Goal: Navigation & Orientation: Find specific page/section

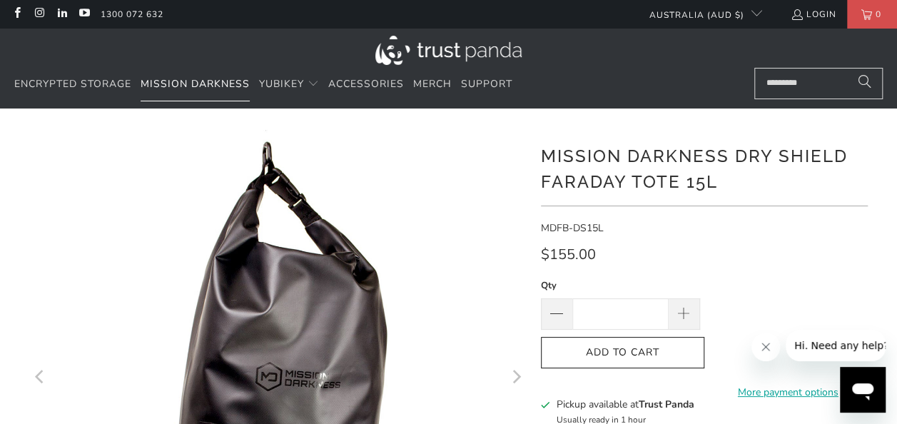
click at [194, 86] on span "Mission Darkness" at bounding box center [195, 84] width 109 height 14
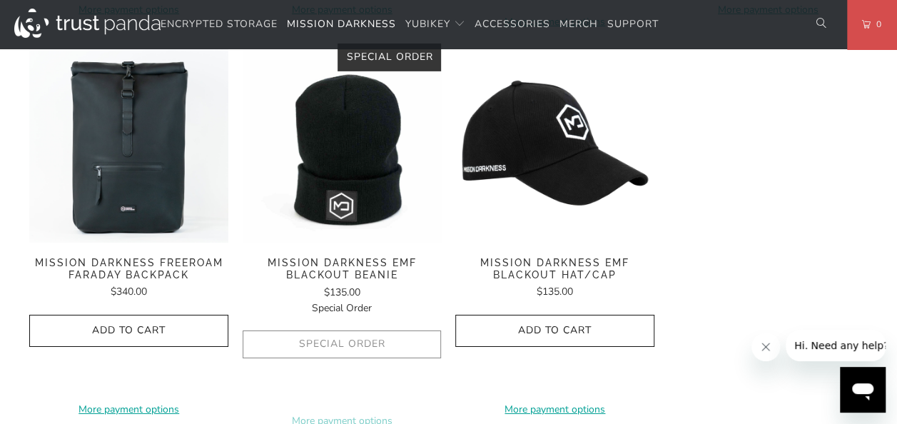
scroll to position [2355, 0]
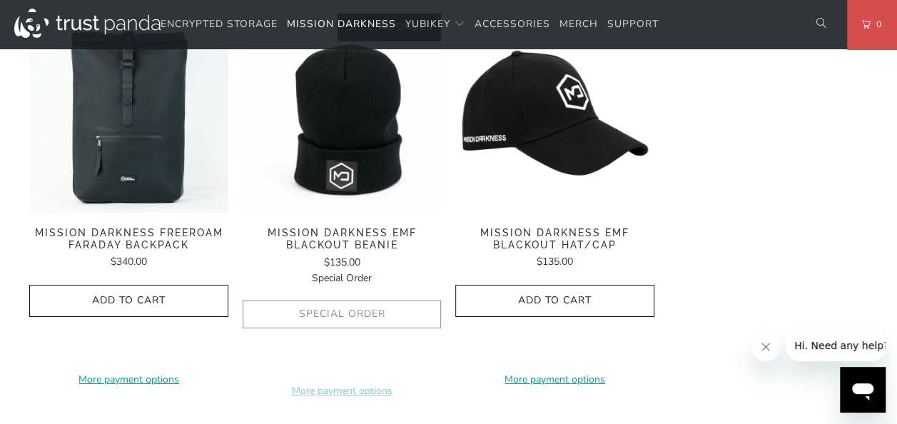
click at [517, 227] on span "Mission Darkness EMF Blackout Hat/Cap" at bounding box center [554, 239] width 199 height 24
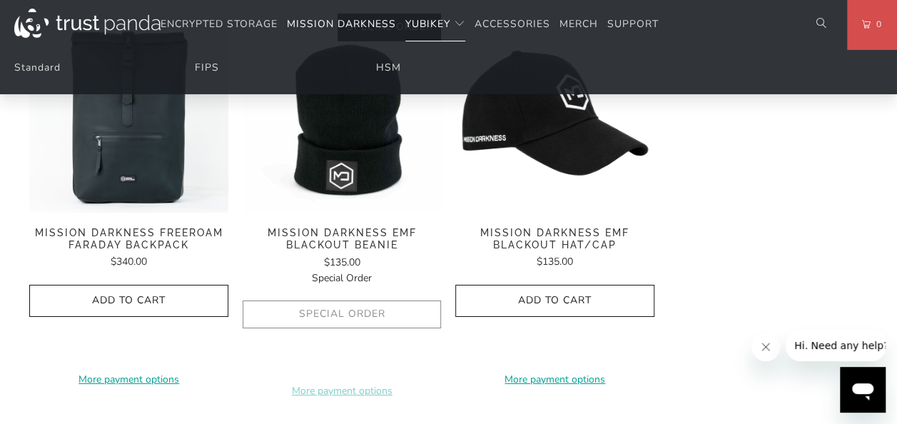
click at [461, 21] on span "Translation missing: en.navigation.header.main_nav" at bounding box center [459, 24] width 11 height 11
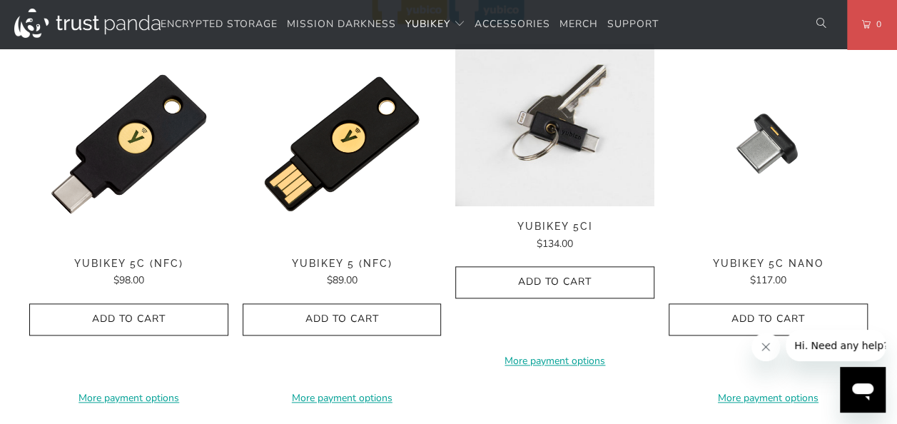
scroll to position [785, 0]
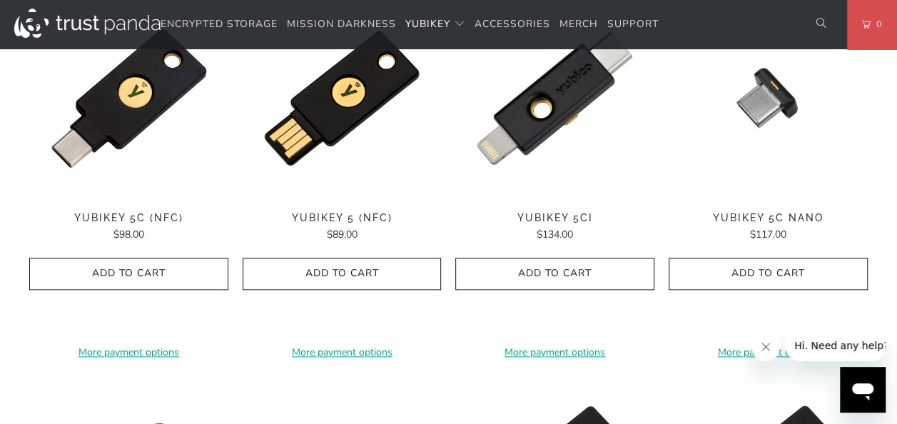
click at [106, 128] on img at bounding box center [128, 98] width 199 height 199
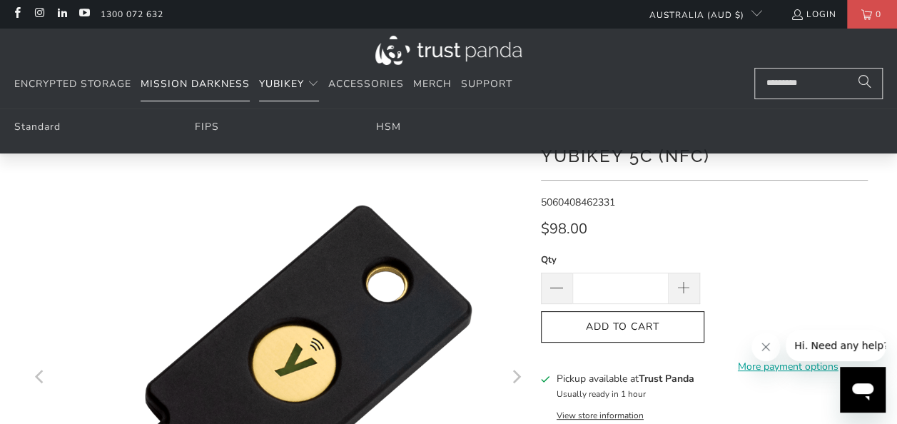
click at [200, 85] on span "Mission Darkness" at bounding box center [195, 84] width 109 height 14
